Goal: Transaction & Acquisition: Purchase product/service

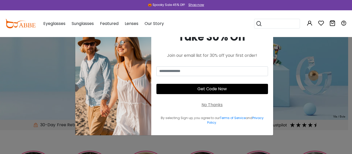
click at [222, 107] on div "No Thanks" at bounding box center [211, 105] width 21 height 6
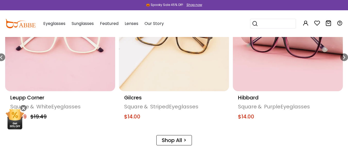
scroll to position [232, 0]
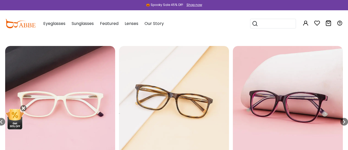
click at [182, 111] on img "11 / 18" at bounding box center [174, 101] width 110 height 110
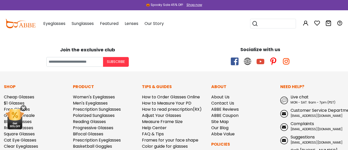
scroll to position [1415, 0]
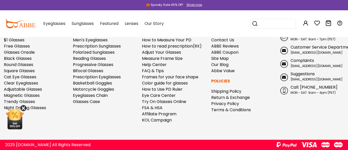
click at [23, 107] on icon at bounding box center [23, 108] width 6 height 6
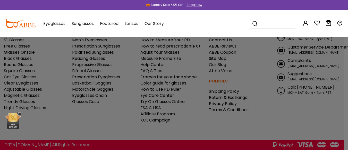
scroll to position [1497, 0]
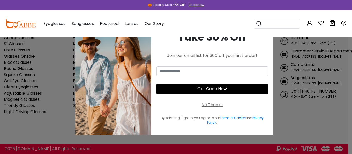
click at [217, 105] on div "No Thanks" at bounding box center [211, 105] width 21 height 6
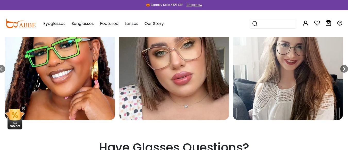
scroll to position [1192, 0]
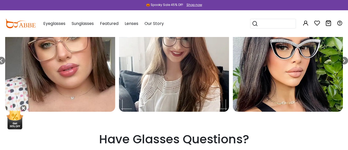
click at [184, 94] on img "11 / 12" at bounding box center [174, 57] width 110 height 110
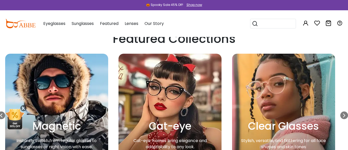
scroll to position [880, 0]
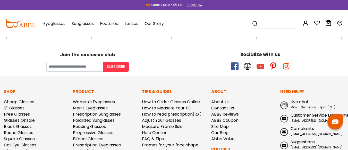
scroll to position [613, 0]
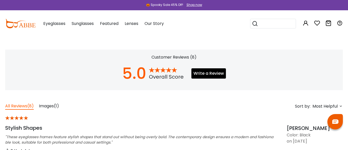
scroll to position [335, 0]
